Goal: Book appointment/travel/reservation

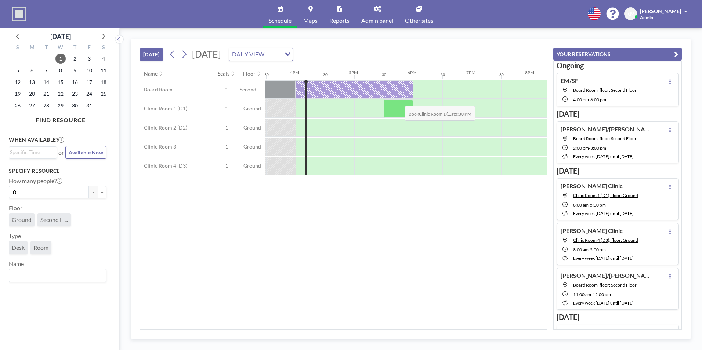
scroll to position [0, 911]
click at [30, 70] on span "6" at bounding box center [32, 70] width 10 height 10
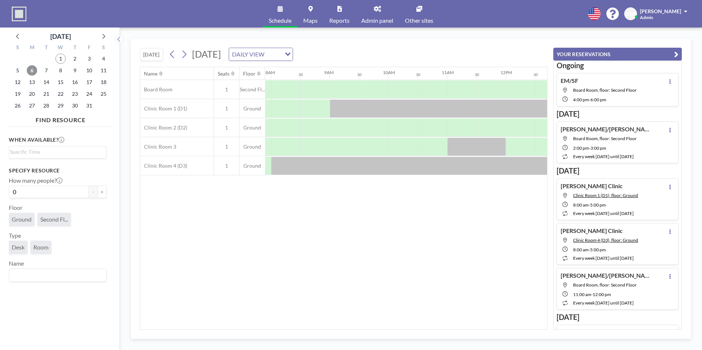
scroll to position [0, 470]
click at [394, 89] on div at bounding box center [397, 89] width 29 height 18
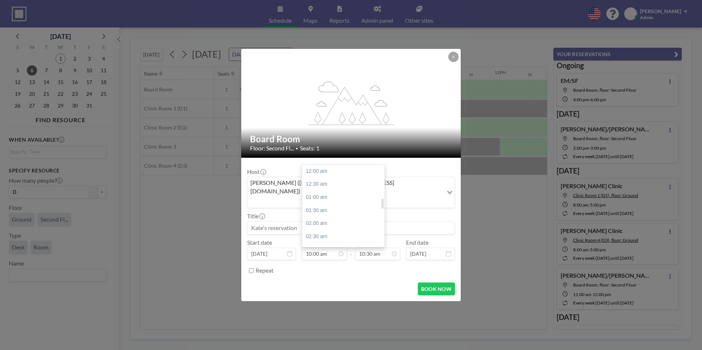
scroll to position [262, 0]
click at [294, 222] on input at bounding box center [351, 228] width 207 height 12
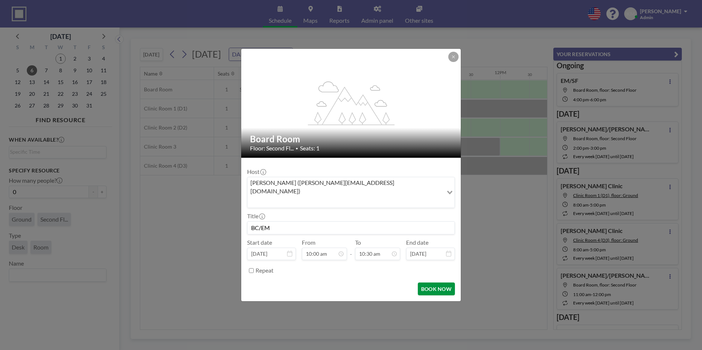
type input "BC/EM"
click at [443, 285] on button "BOOK NOW" at bounding box center [436, 289] width 37 height 13
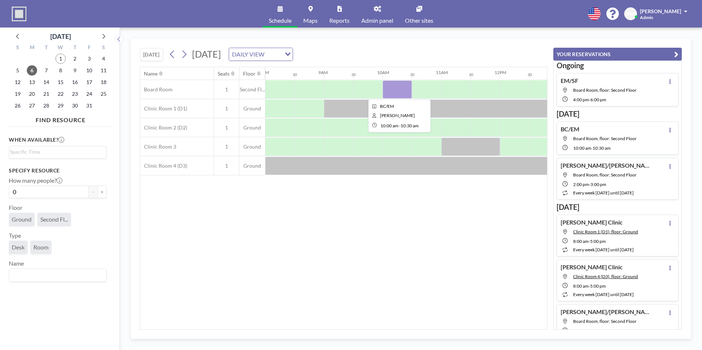
click at [400, 85] on div at bounding box center [397, 89] width 29 height 18
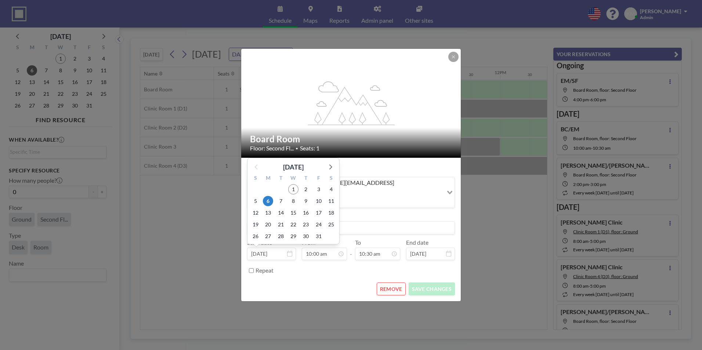
scroll to position [262, 0]
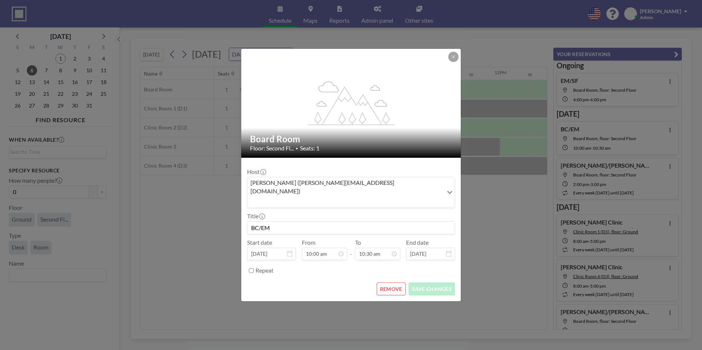
click at [290, 251] on icon at bounding box center [289, 254] width 5 height 6
drag, startPoint x: 290, startPoint y: 244, endPoint x: 275, endPoint y: 246, distance: 14.8
click at [275, 248] on input "[DATE]" at bounding box center [271, 254] width 49 height 12
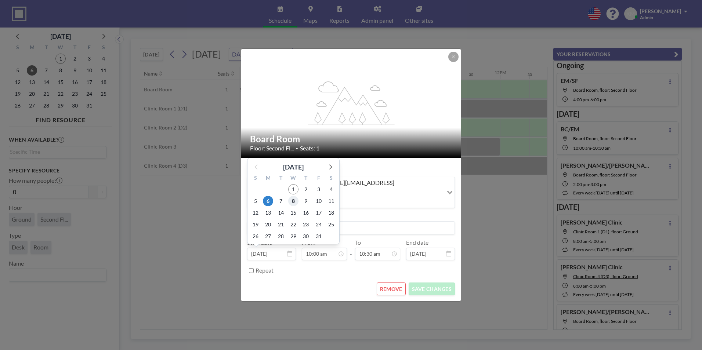
click at [296, 196] on span "8" at bounding box center [293, 201] width 10 height 10
type input "[DATE]"
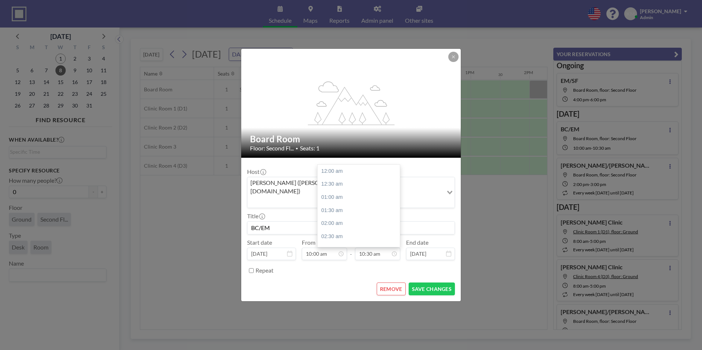
scroll to position [274, 0]
click at [427, 283] on button "SAVE CHANGES" at bounding box center [432, 289] width 46 height 13
